Goal: Transaction & Acquisition: Purchase product/service

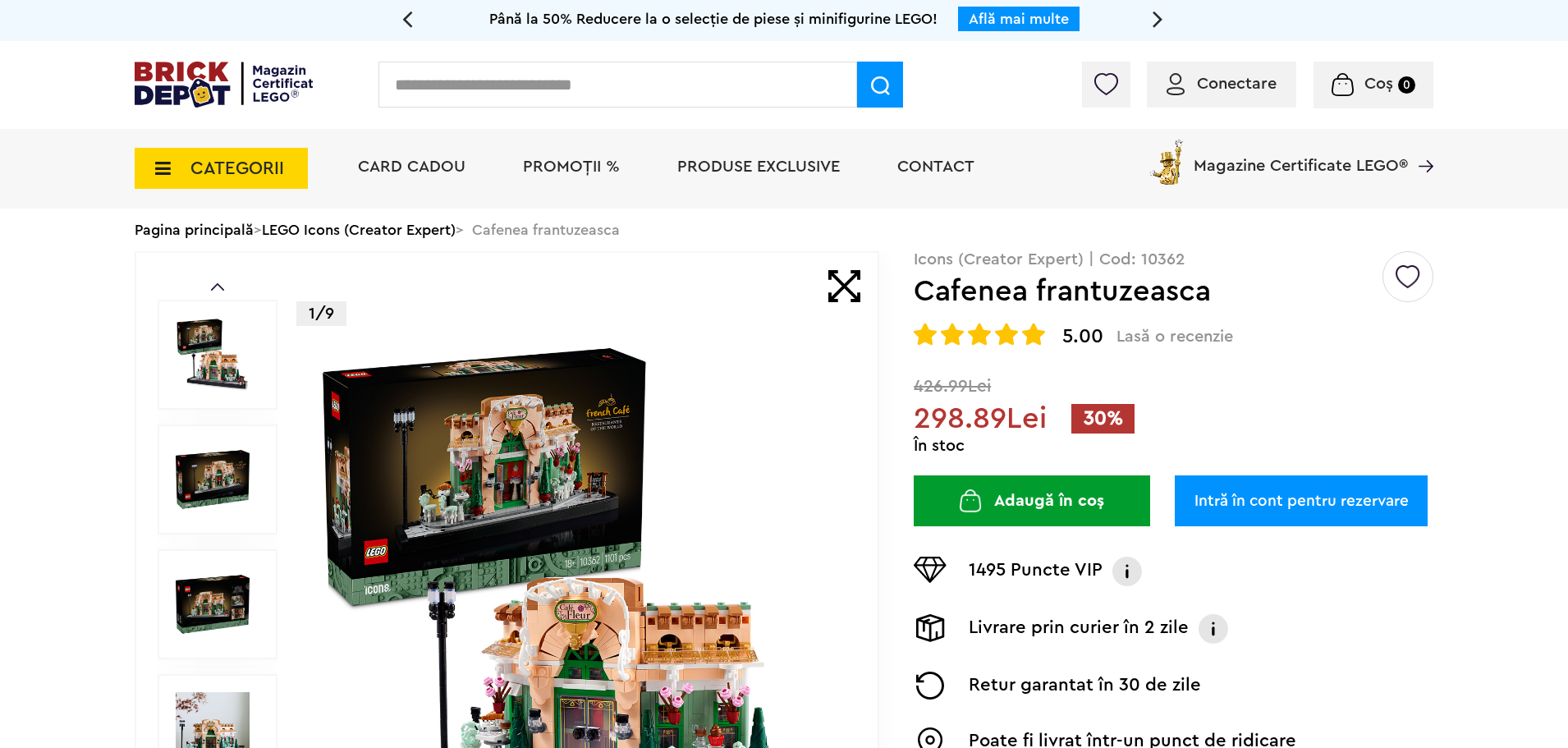
click at [583, 170] on span "PROMOȚII %" at bounding box center [571, 166] width 97 height 17
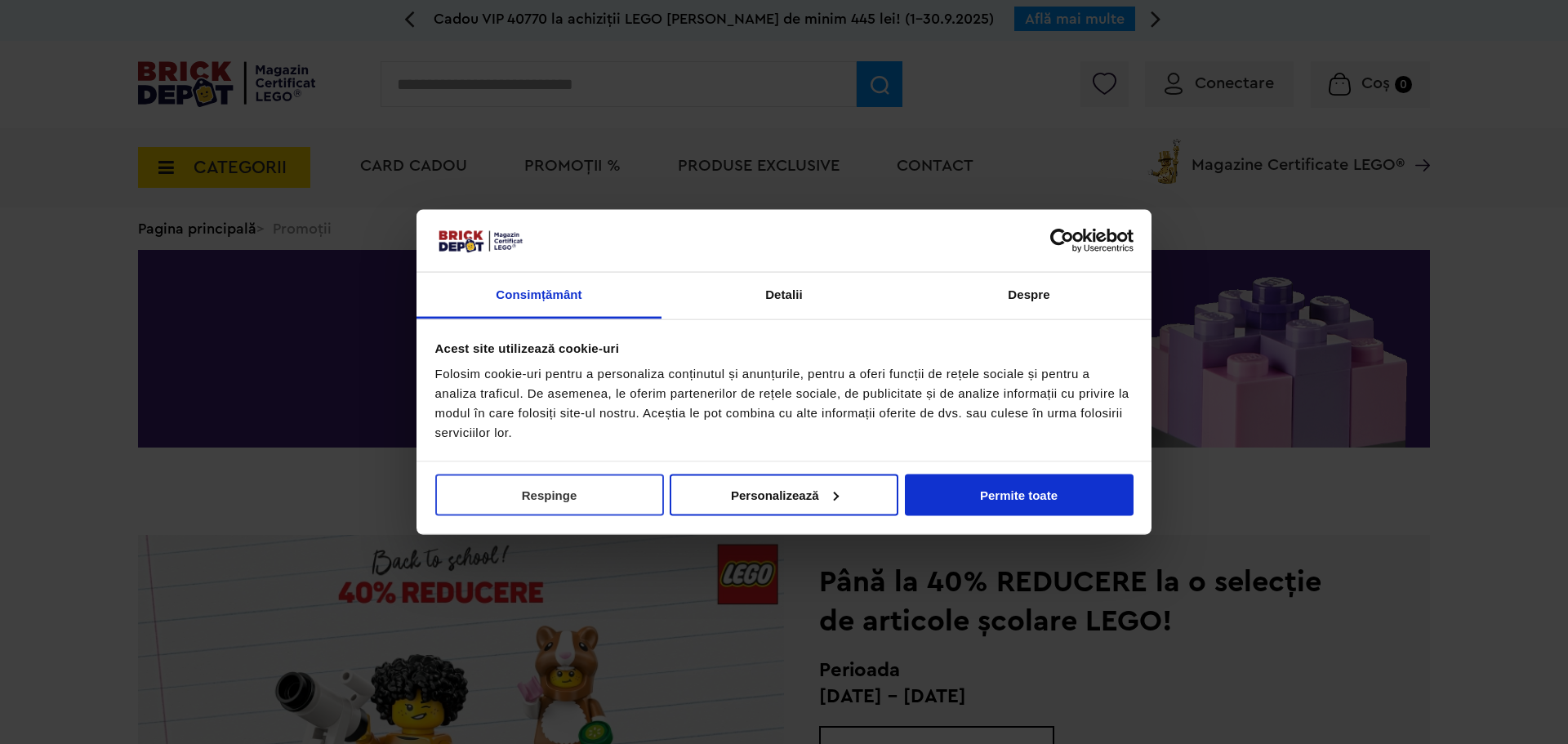
click at [540, 485] on button "Respinge" at bounding box center [550, 493] width 228 height 42
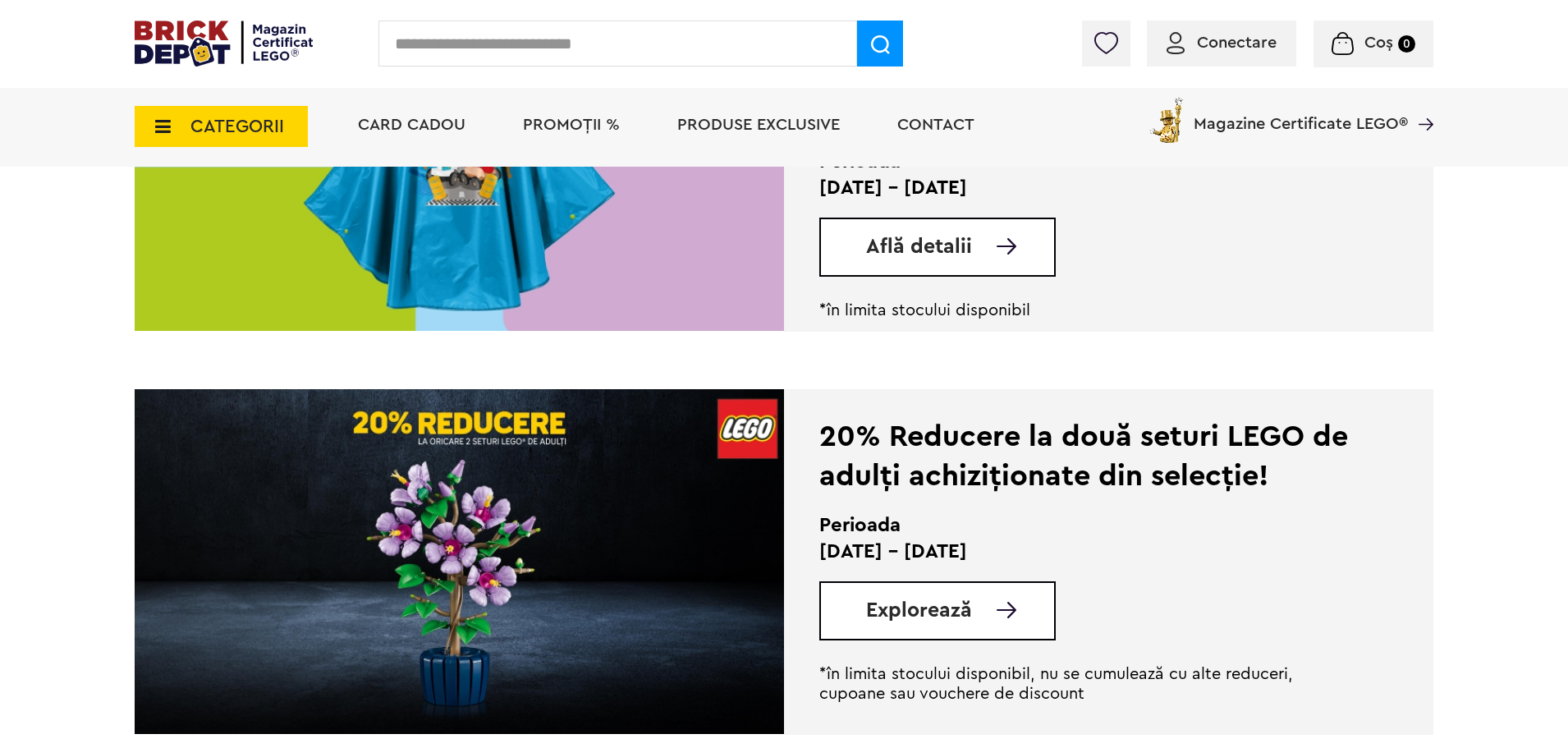
scroll to position [984, 0]
click at [246, 135] on span "CATEGORII" at bounding box center [237, 126] width 93 height 18
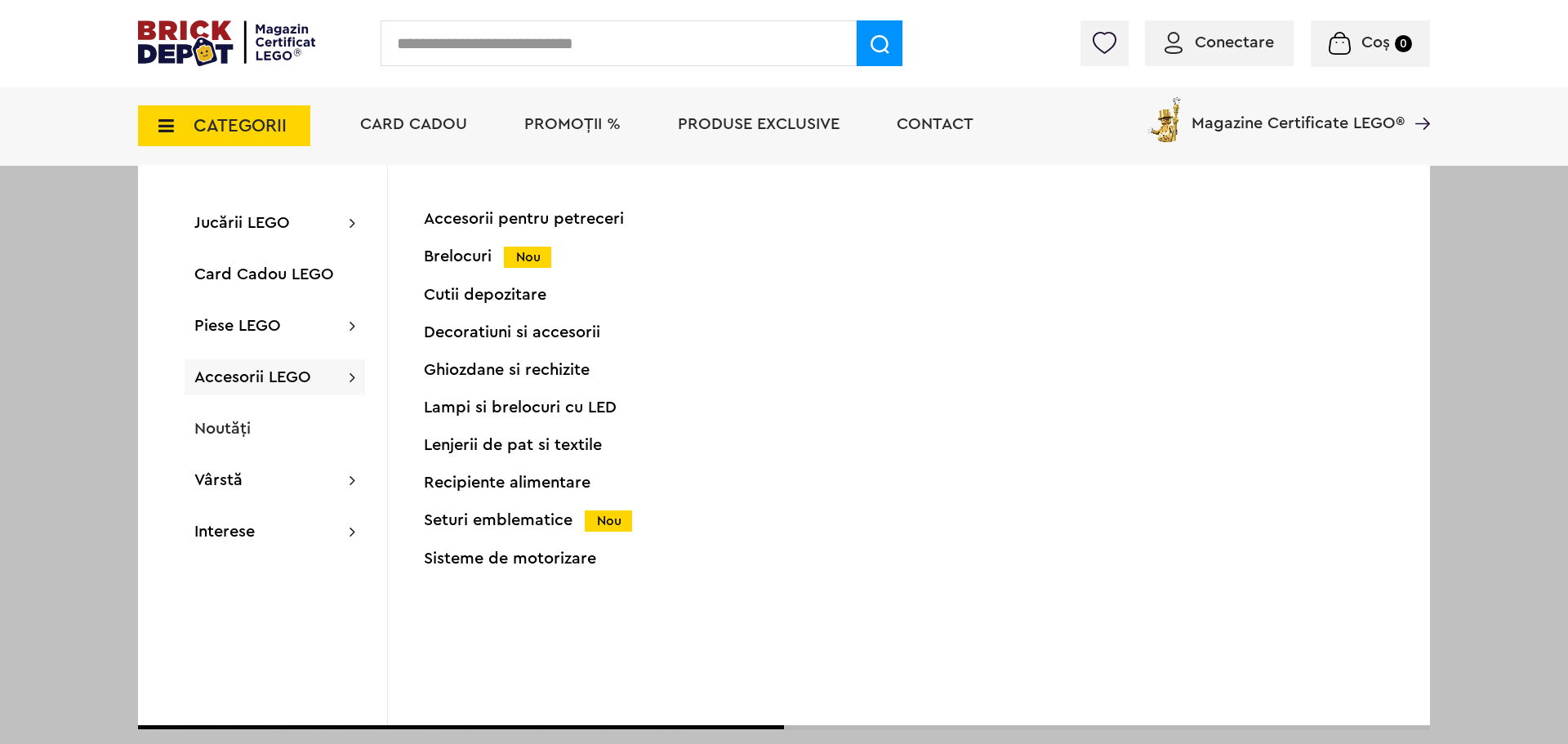
click at [81, 377] on div at bounding box center [784, 372] width 1568 height 744
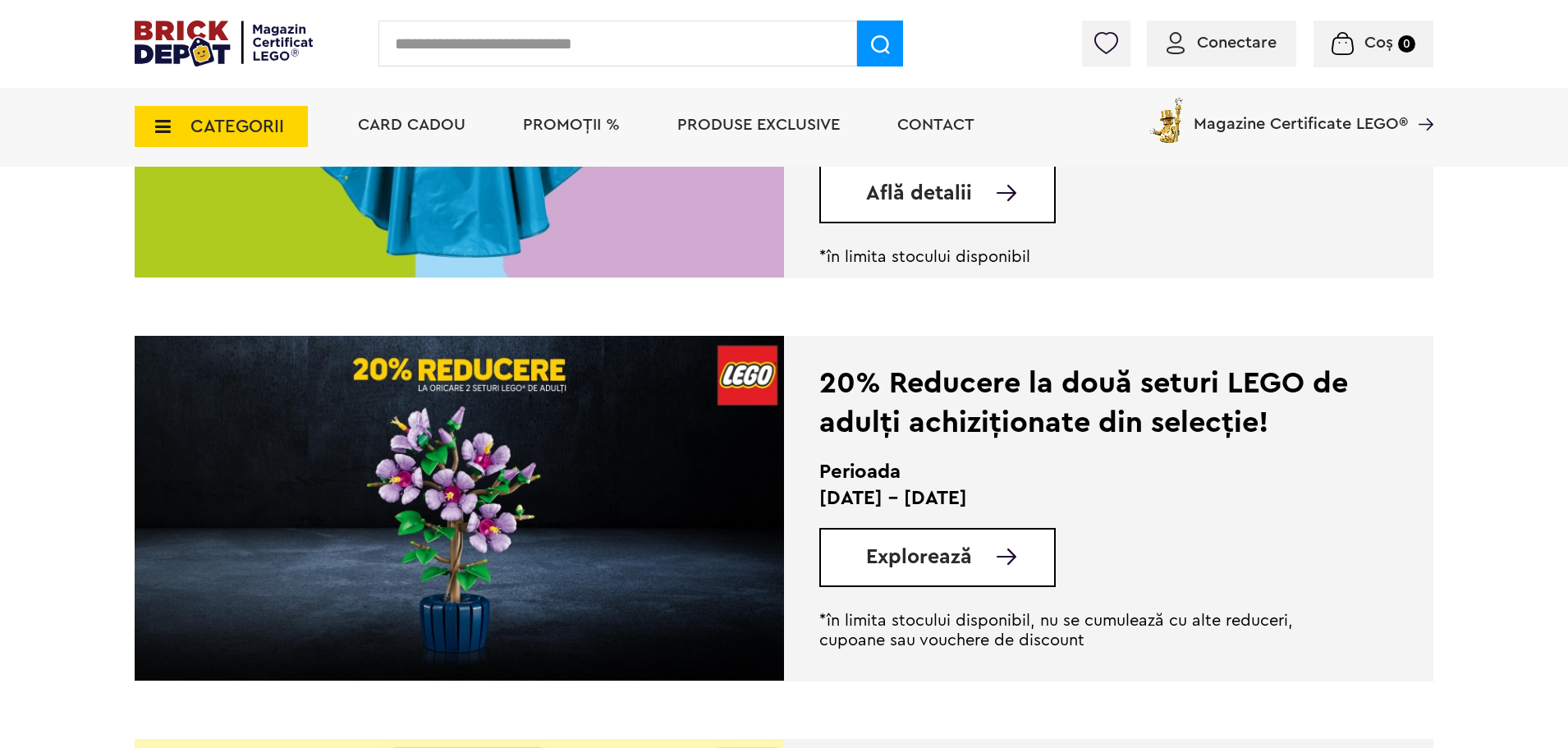
scroll to position [1067, 0]
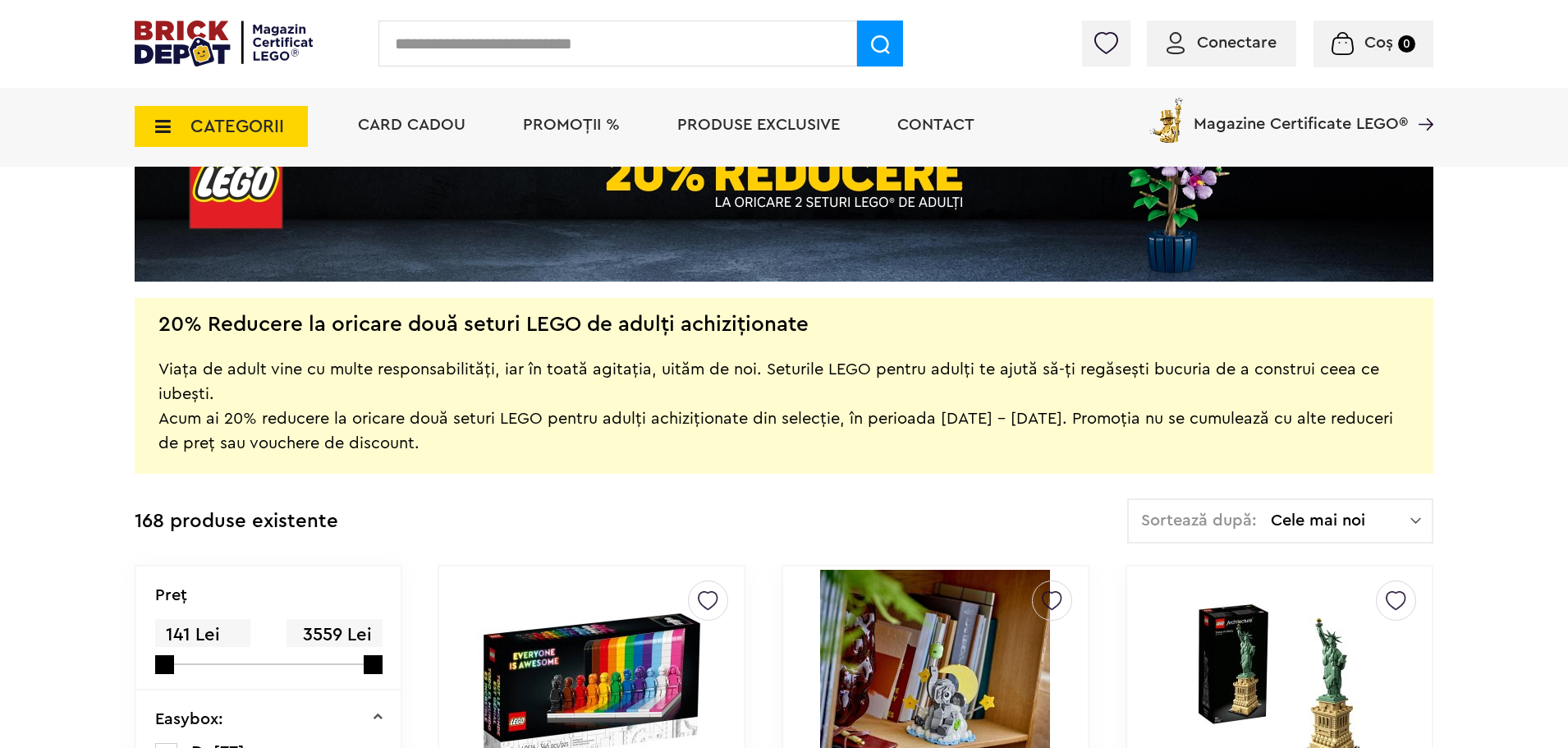
scroll to position [164, 0]
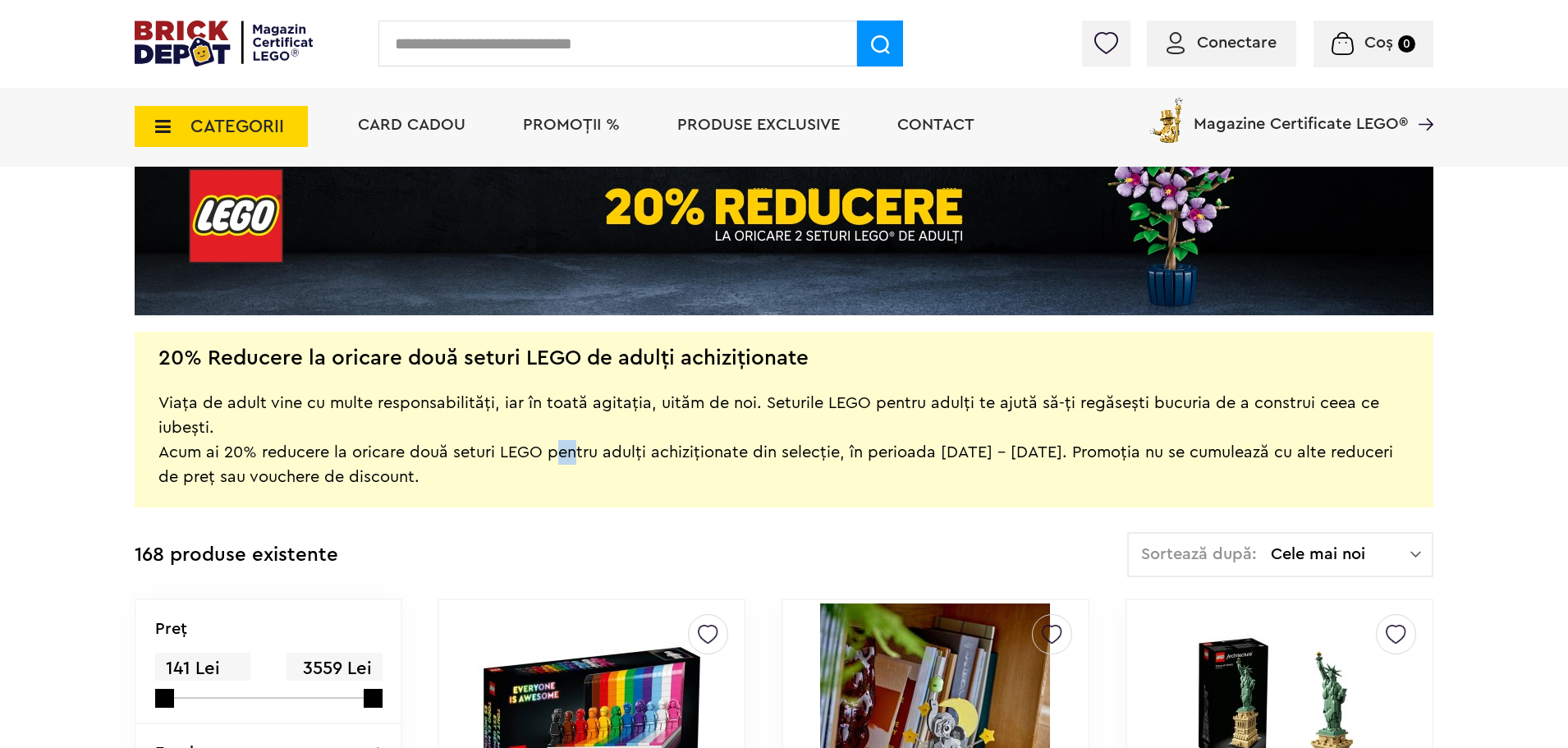
drag, startPoint x: 548, startPoint y: 452, endPoint x: 563, endPoint y: 452, distance: 15.0
click at [562, 452] on div "Viața de adult vine cu multe responsabilități, iar în toată agitația, uităm de …" at bounding box center [784, 427] width 1252 height 124
drag, startPoint x: 665, startPoint y: 450, endPoint x: 1392, endPoint y: 479, distance: 727.6
click at [1392, 479] on div "Viața de adult vine cu multe responsabilități, iar în toată agitația, uităm de …" at bounding box center [784, 427] width 1252 height 124
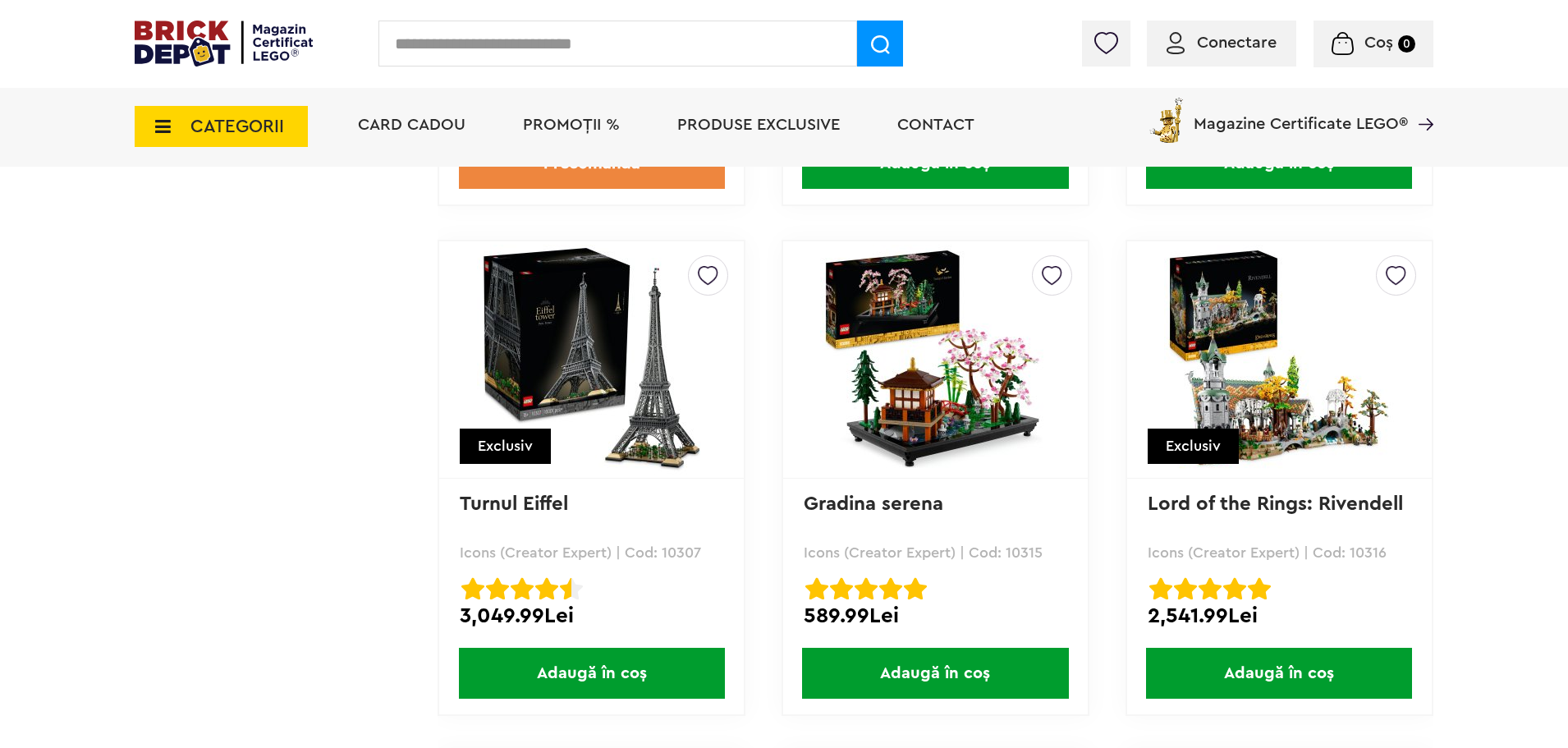
scroll to position [10175, 0]
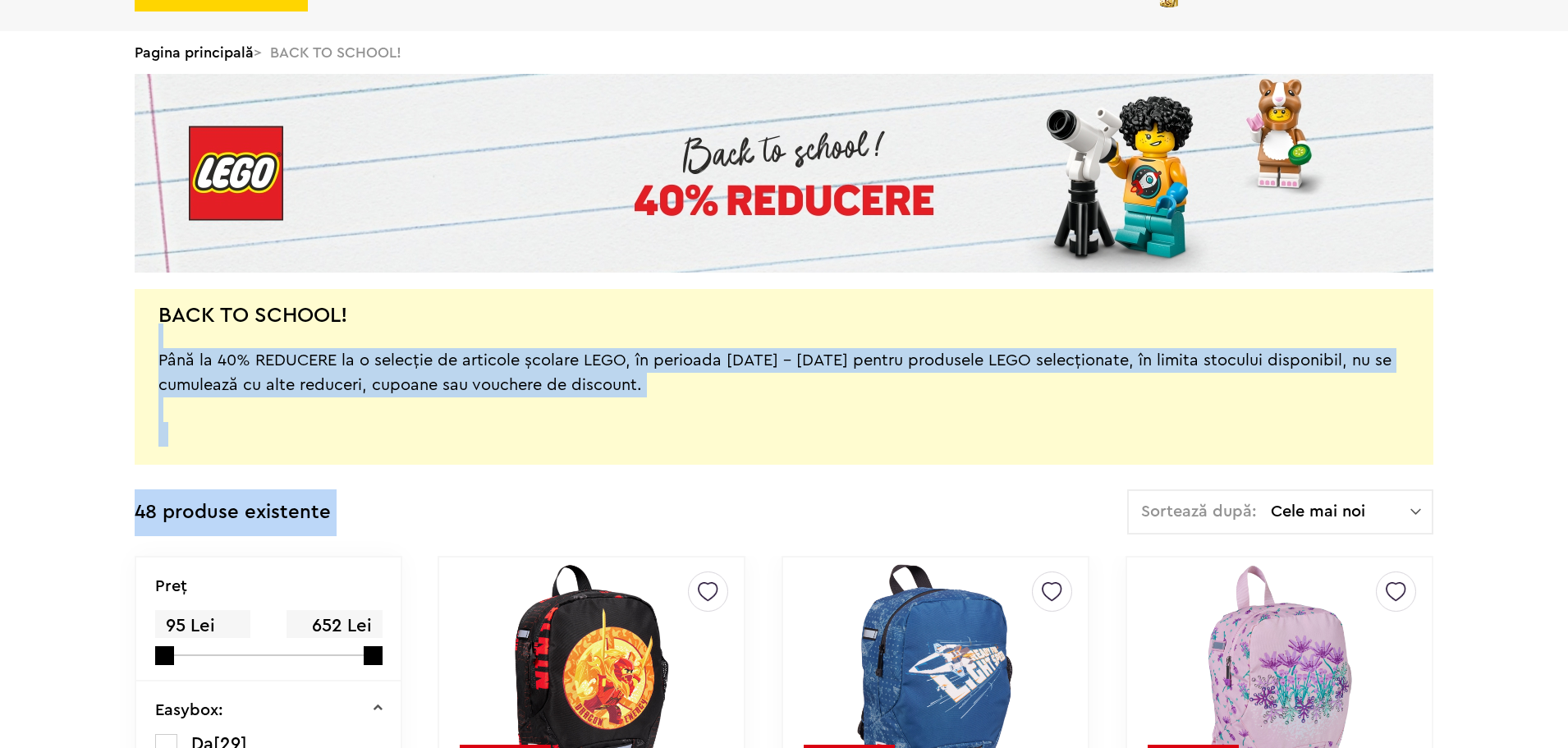
drag, startPoint x: 182, startPoint y: 522, endPoint x: 800, endPoint y: 551, distance: 618.7
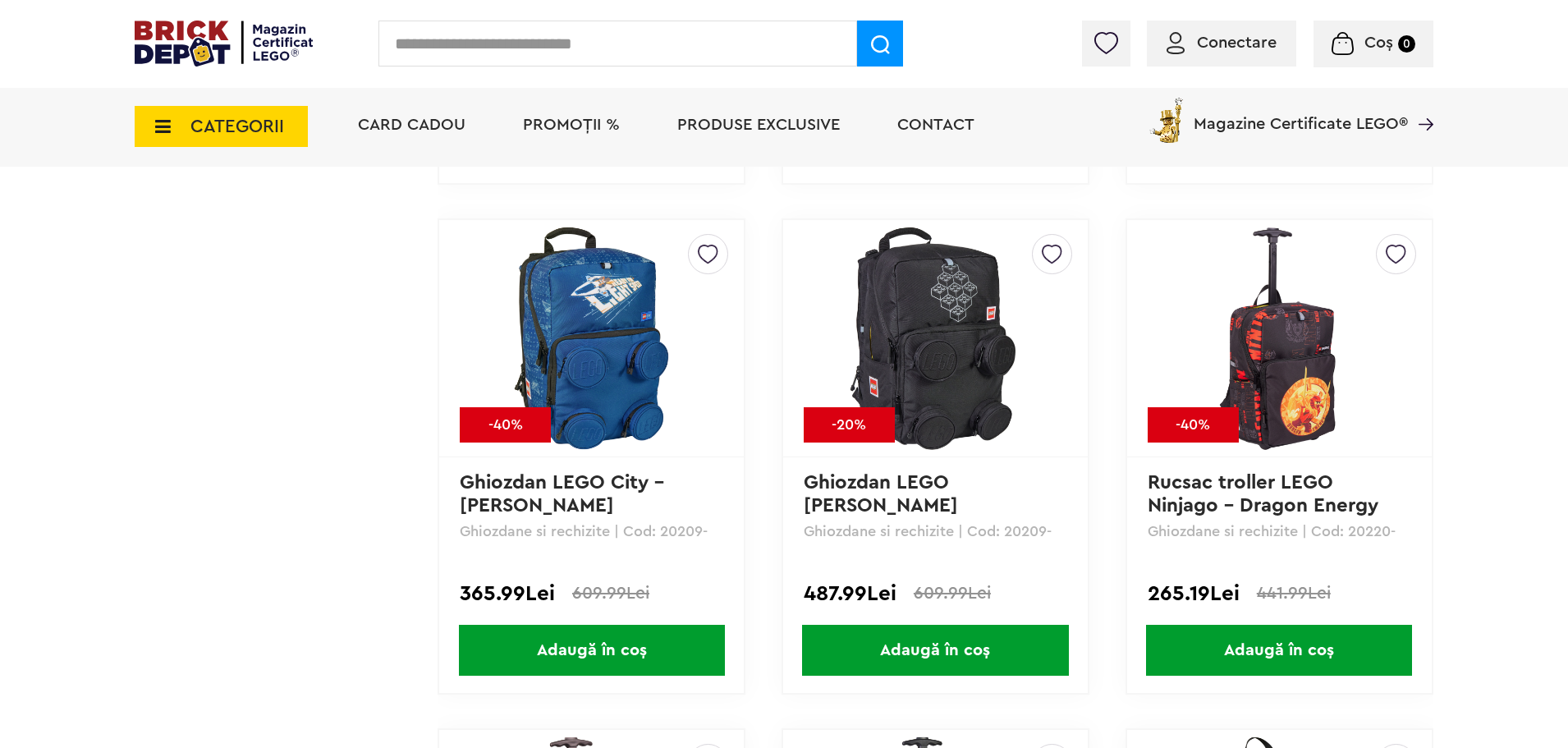
scroll to position [2216, 0]
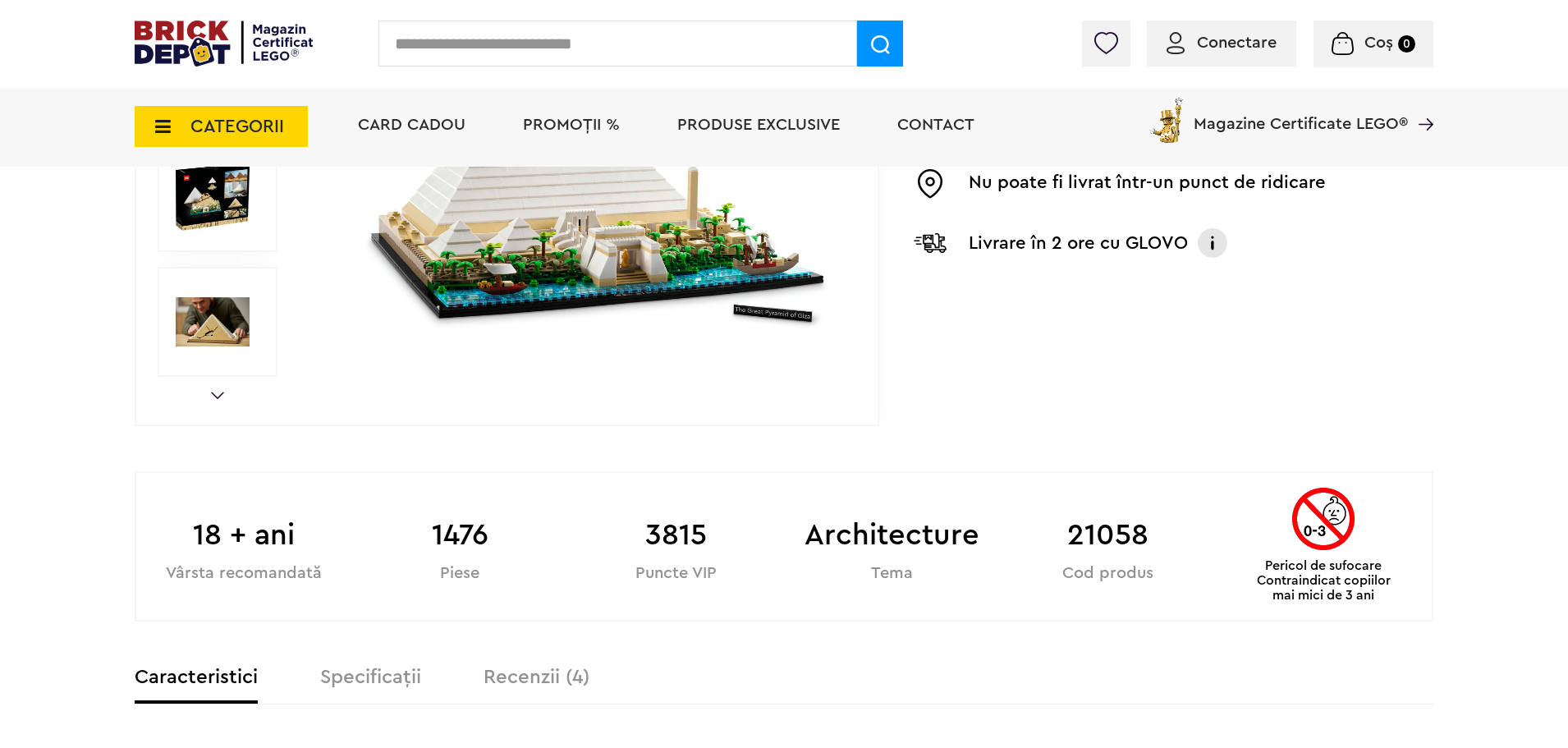
scroll to position [657, 0]
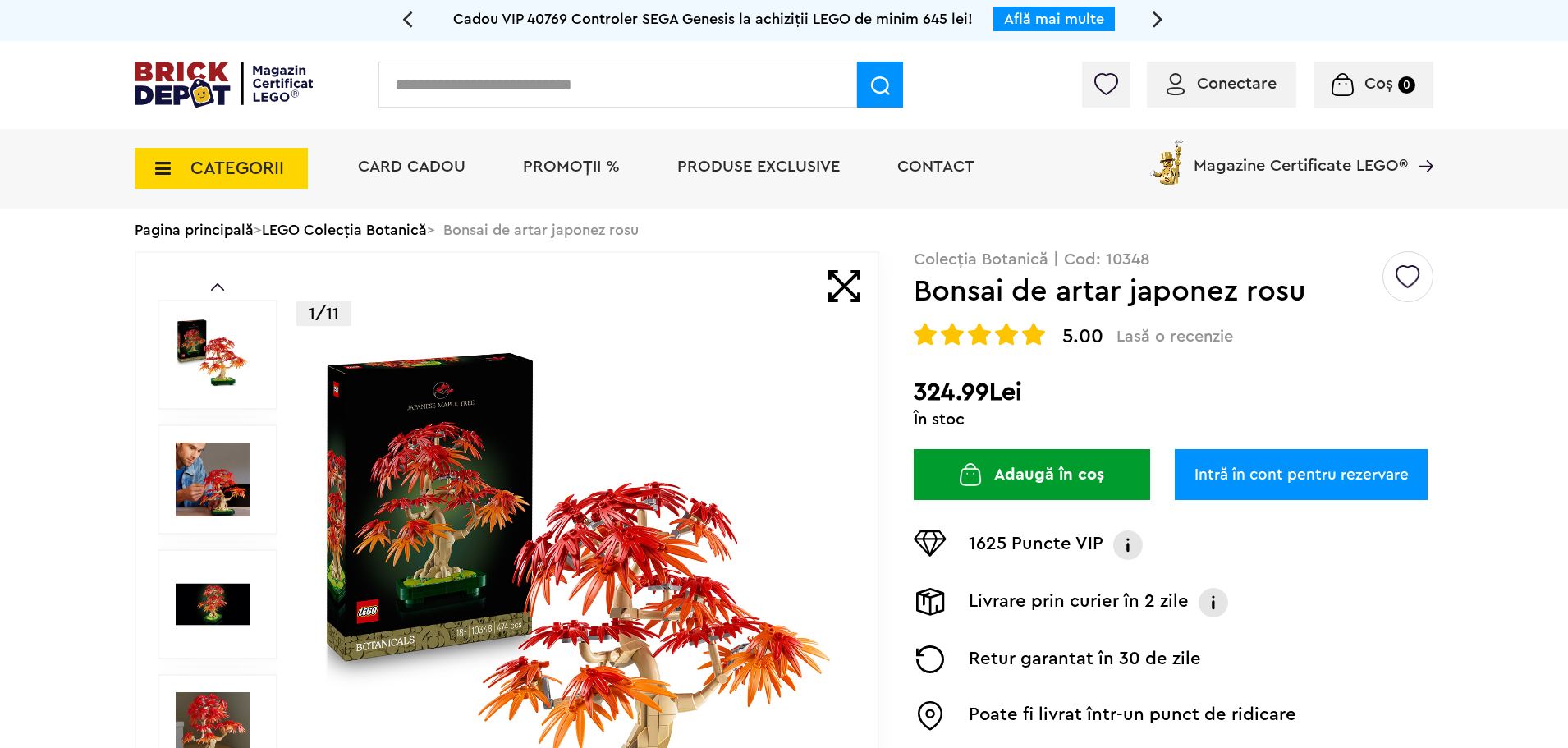
click at [1120, 474] on button "Adaugă în coș" at bounding box center [1032, 474] width 237 height 51
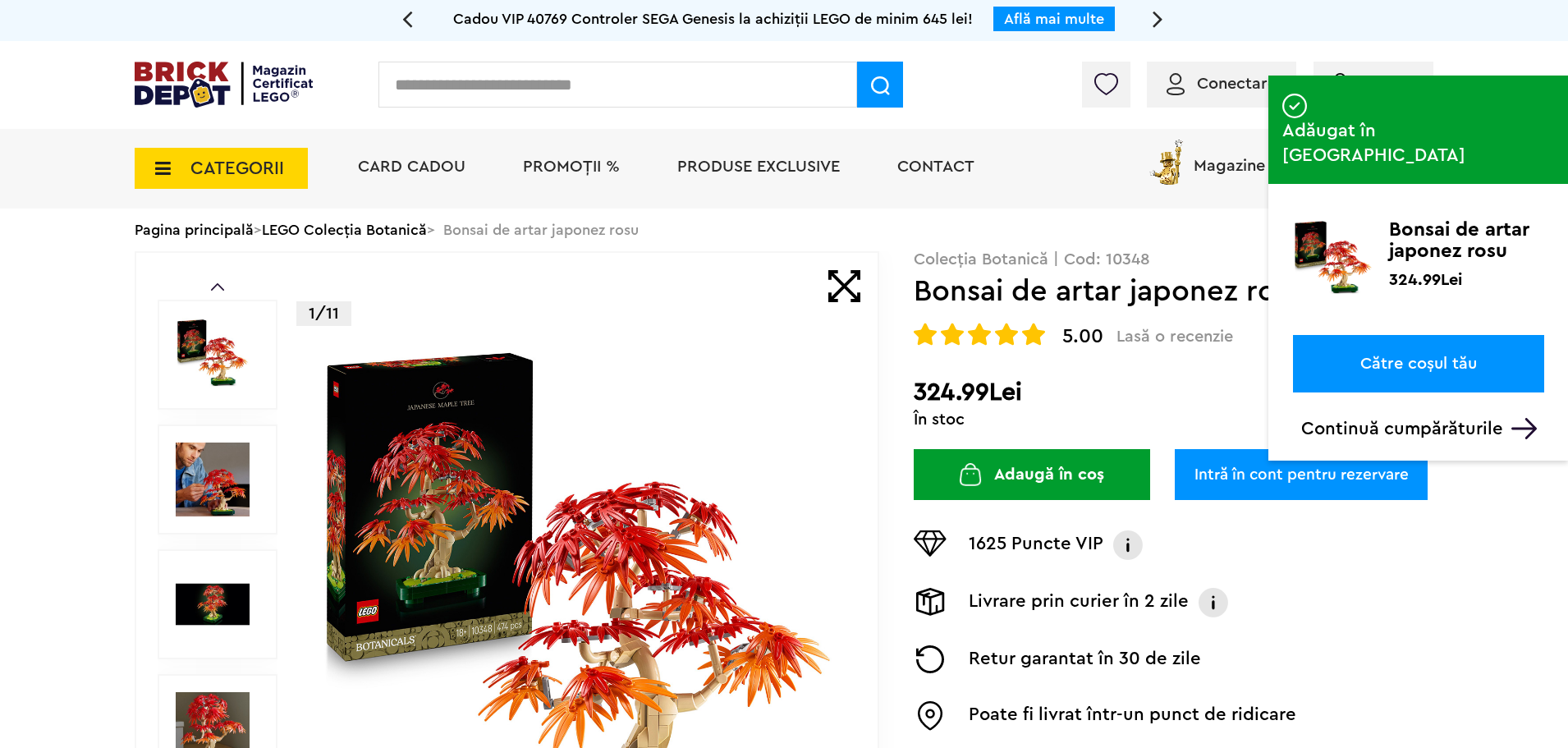
click at [1367, 335] on link "Către coșul tău" at bounding box center [1419, 363] width 251 height 57
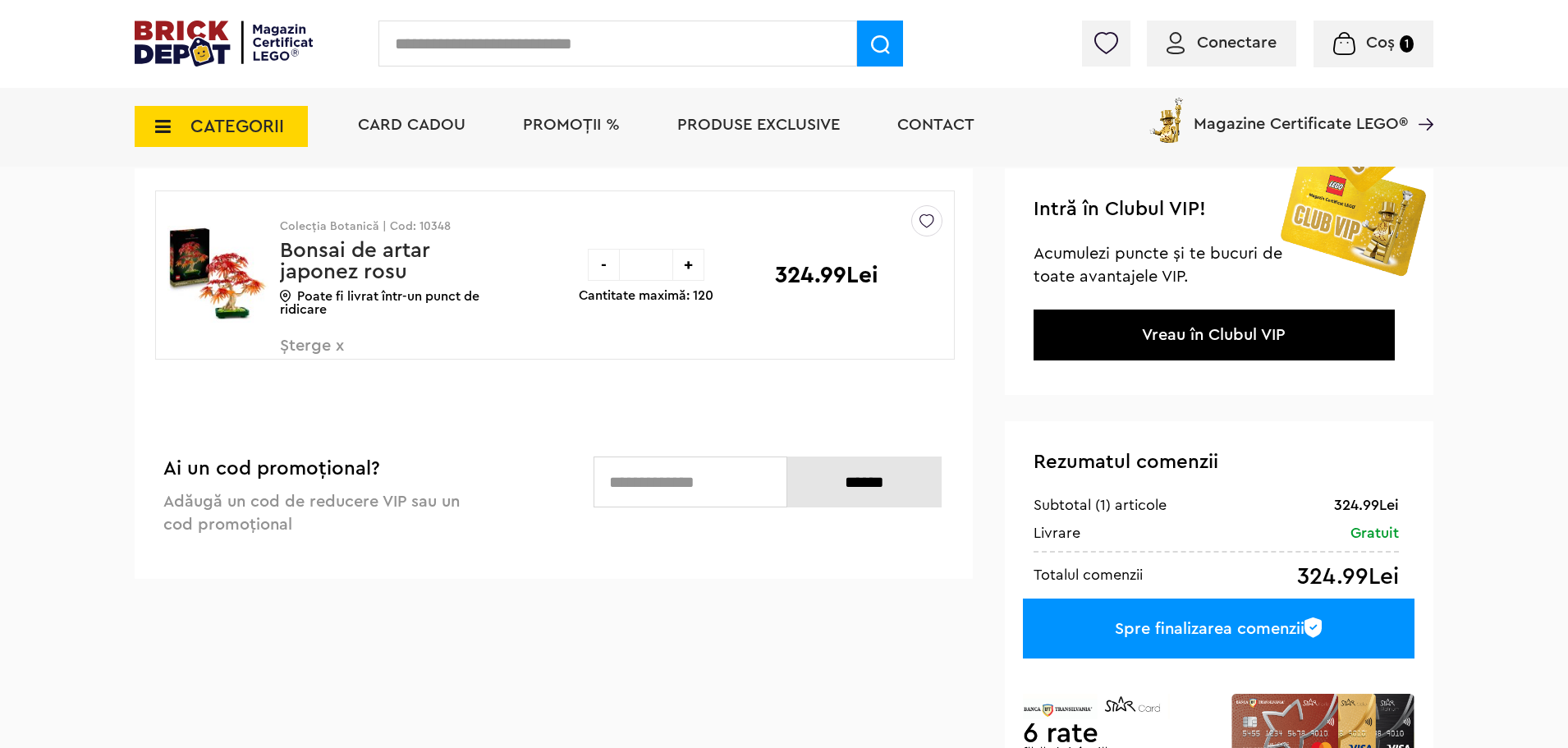
scroll to position [164, 0]
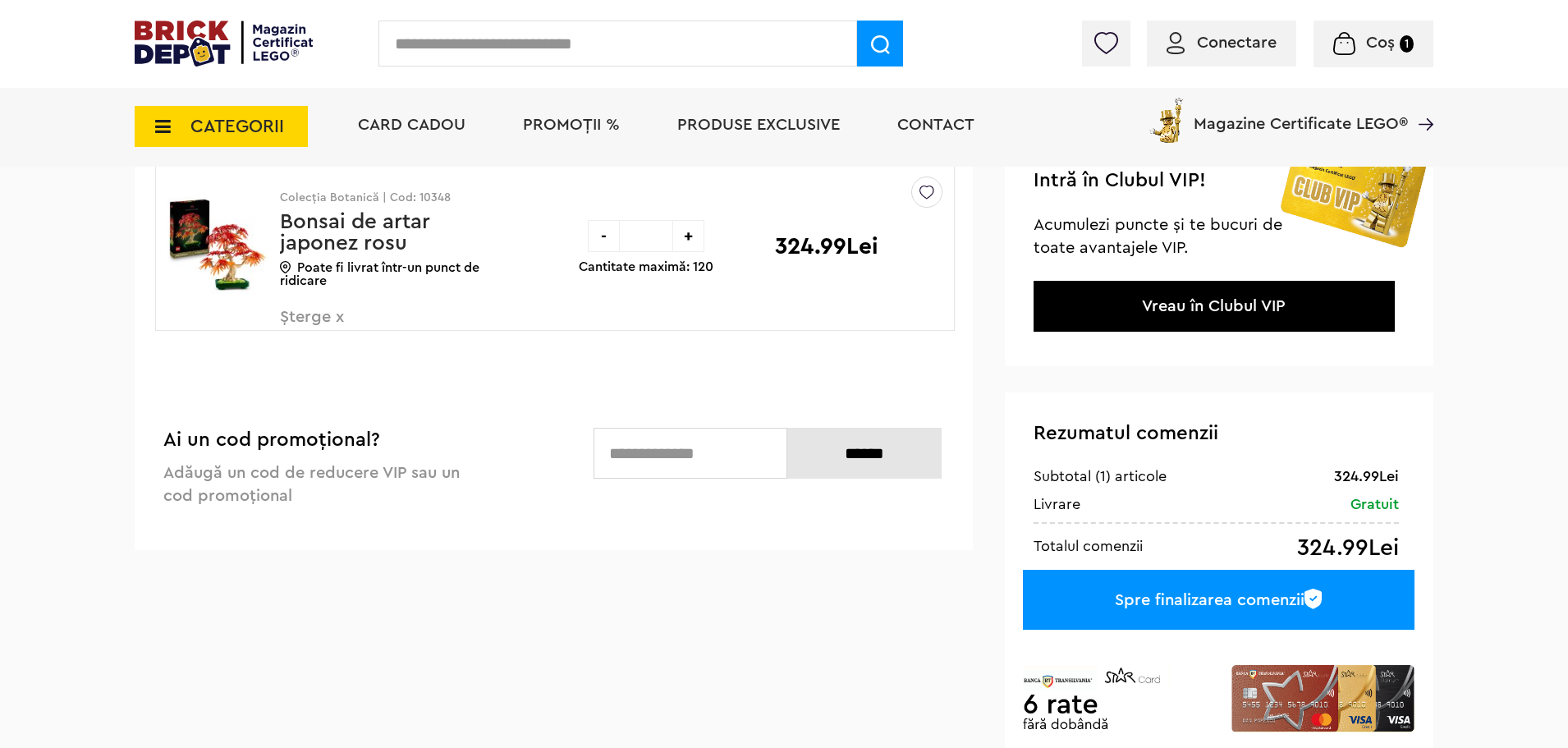
click at [681, 458] on input "text" at bounding box center [690, 453] width 194 height 51
